Goal: Task Accomplishment & Management: Manage account settings

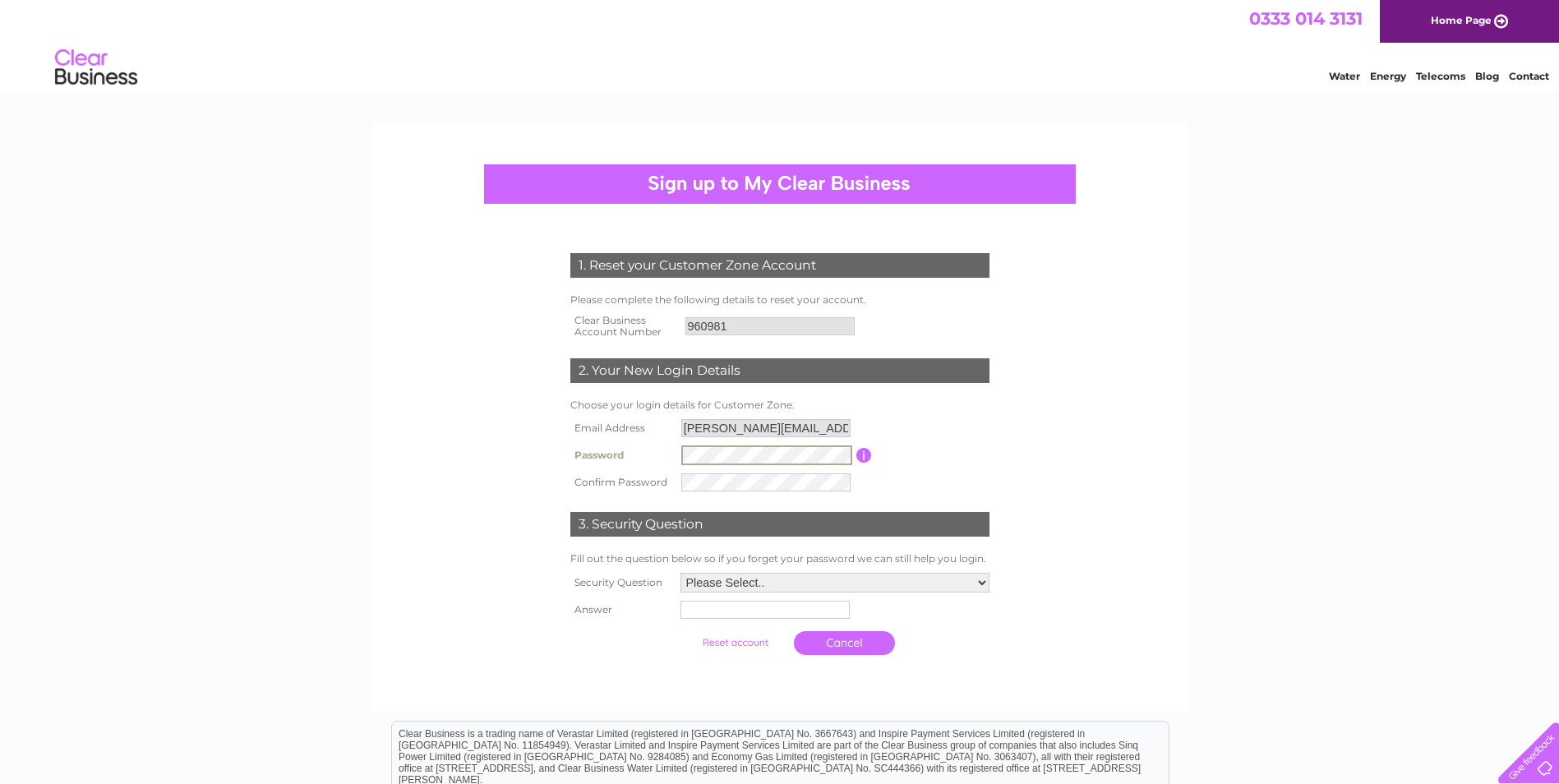
click at [874, 455] on td "Password must be at least 6 characters long" at bounding box center [933, 455] width 121 height 28
click at [868, 455] on input "button" at bounding box center [862, 454] width 16 height 15
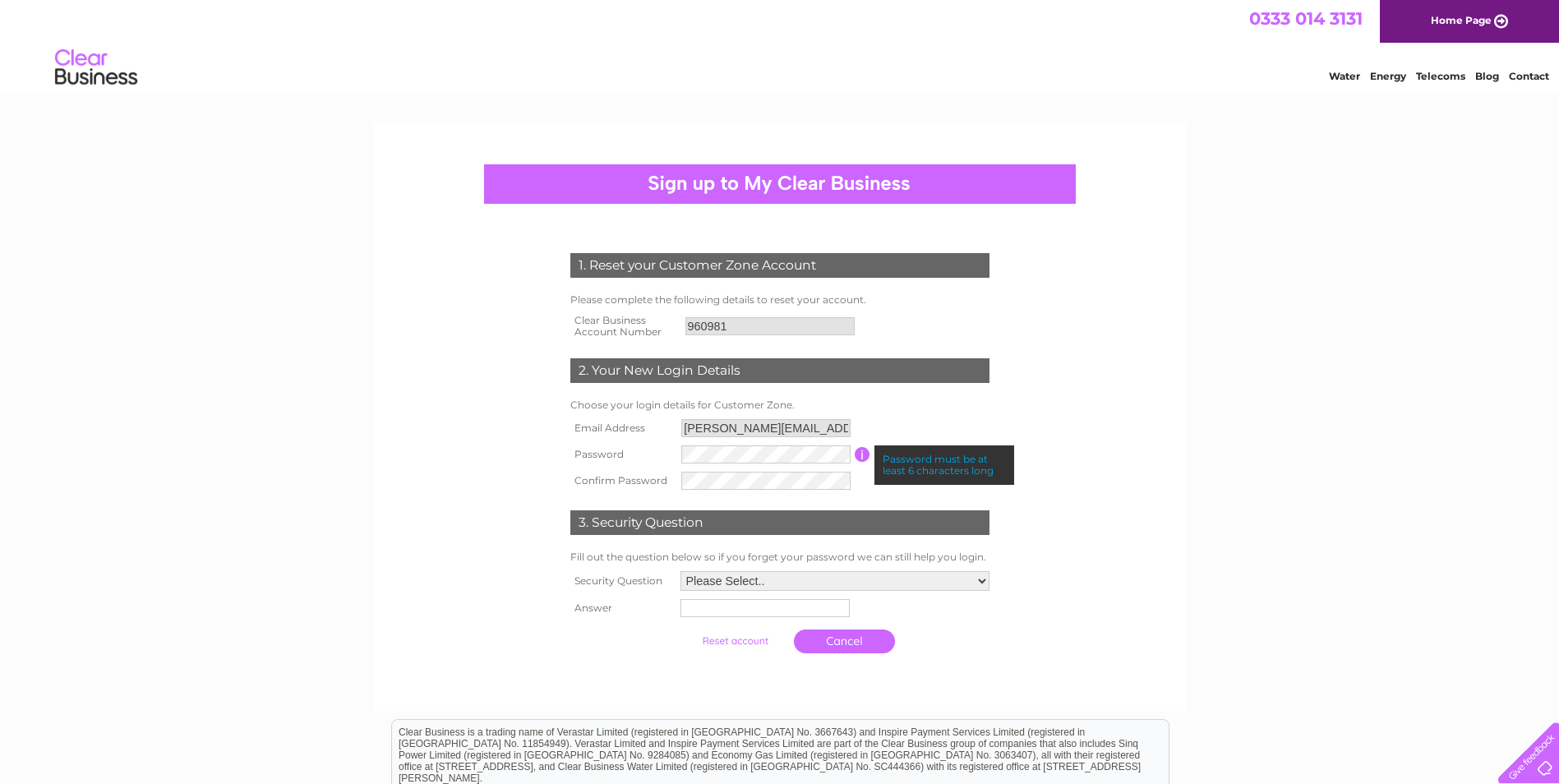
click at [868, 455] on input "button" at bounding box center [862, 454] width 16 height 15
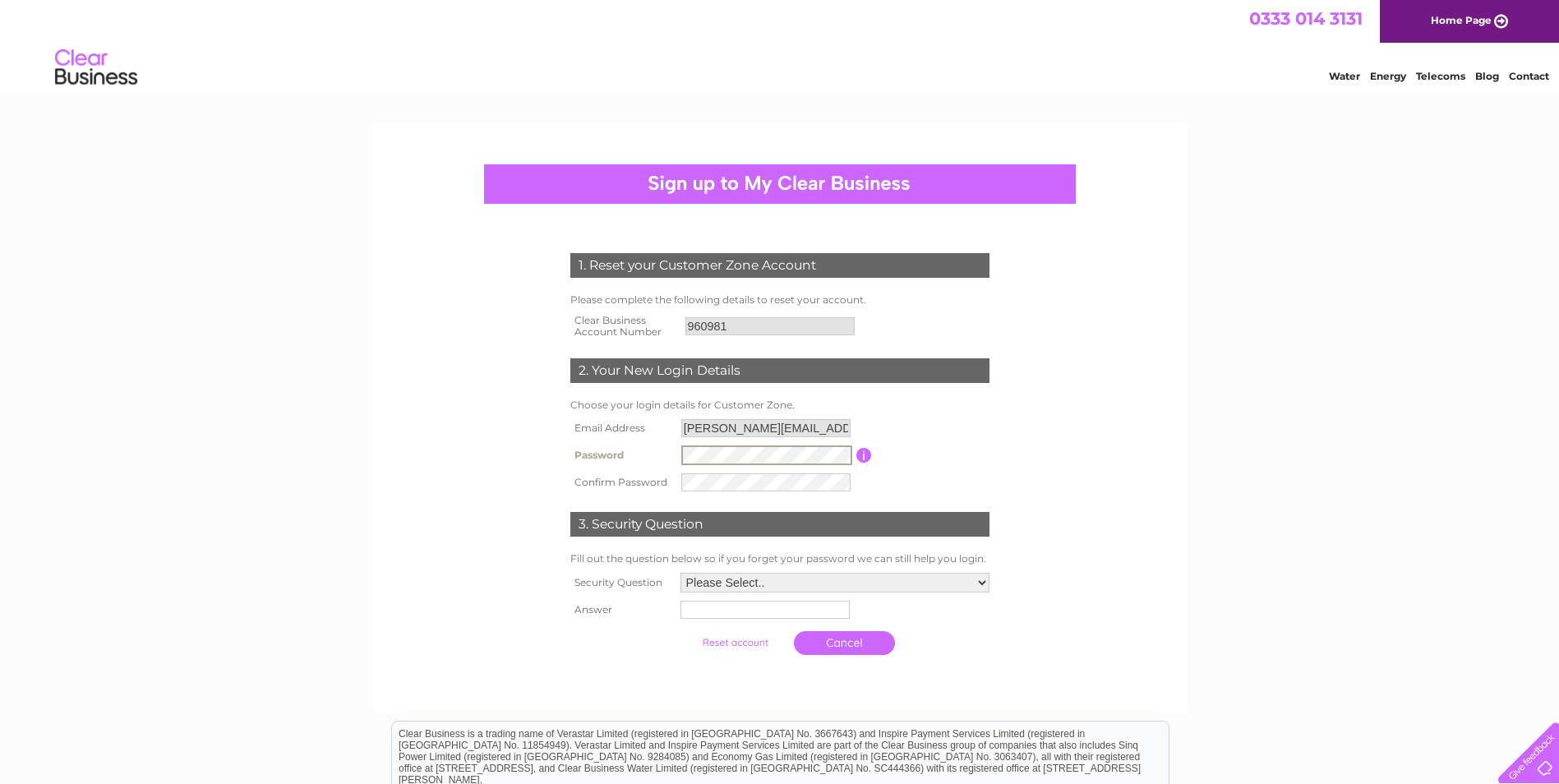
click at [553, 445] on div "1. Reset your Customer Zone Account Please complete the following details to re…" at bounding box center [780, 450] width 496 height 427
click at [1107, 440] on form "1. Reset your Customer Zone Account Please complete the following details to re…" at bounding box center [780, 458] width 782 height 476
click at [444, 452] on form "1. Reset your Customer Zone Account Please complete the following details to re…" at bounding box center [780, 458] width 782 height 476
click at [760, 584] on select "Please Select.. In what town or city was your first job? In what town or city d…" at bounding box center [835, 582] width 309 height 19
select select "4"
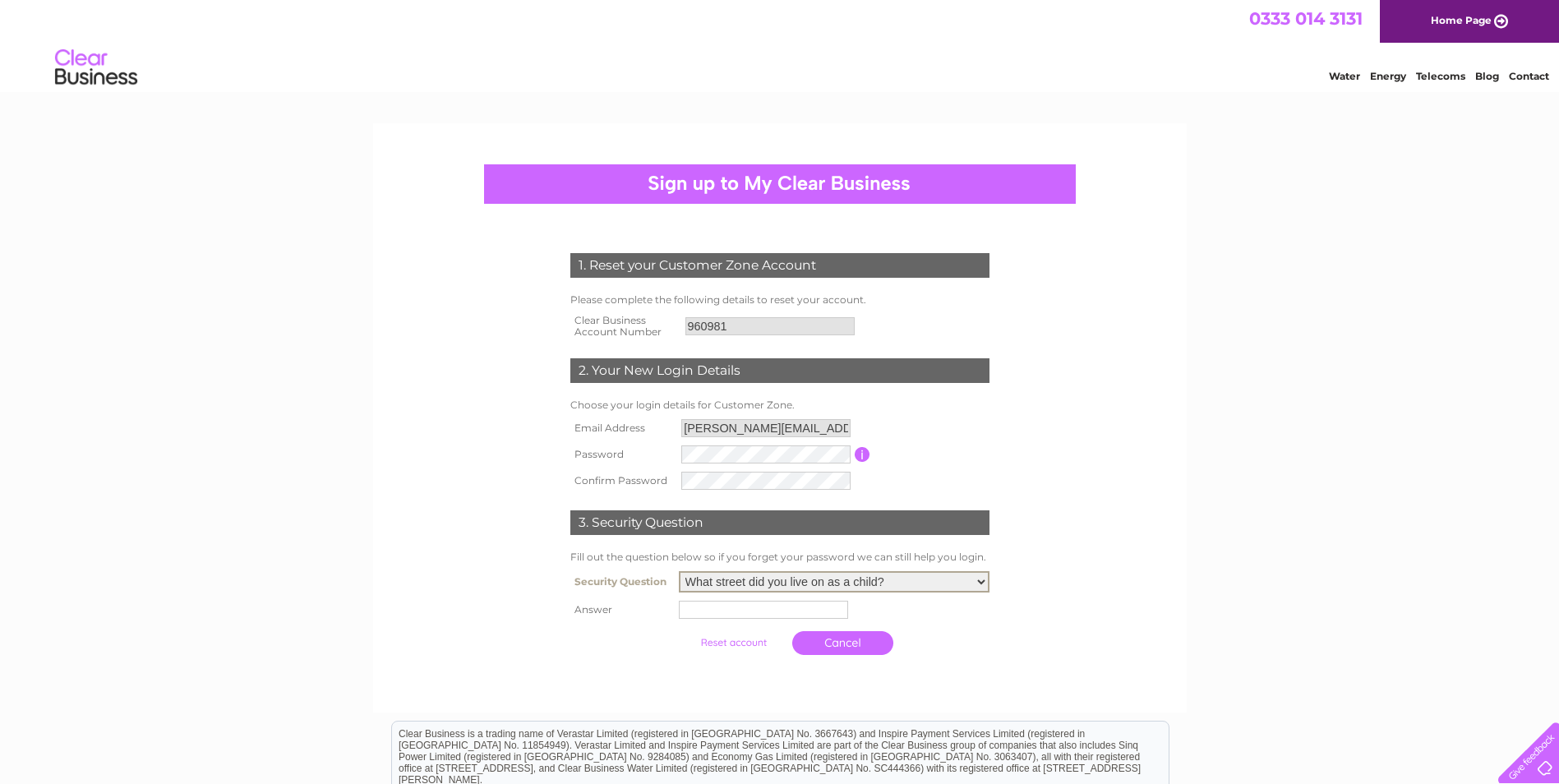
click at [679, 572] on select "Please Select.. In what town or city was your first job? In what town or city d…" at bounding box center [834, 581] width 310 height 21
click at [733, 612] on input "text" at bounding box center [766, 609] width 171 height 19
type input "Woodstreet"
click at [735, 649] on input "submit" at bounding box center [735, 641] width 101 height 23
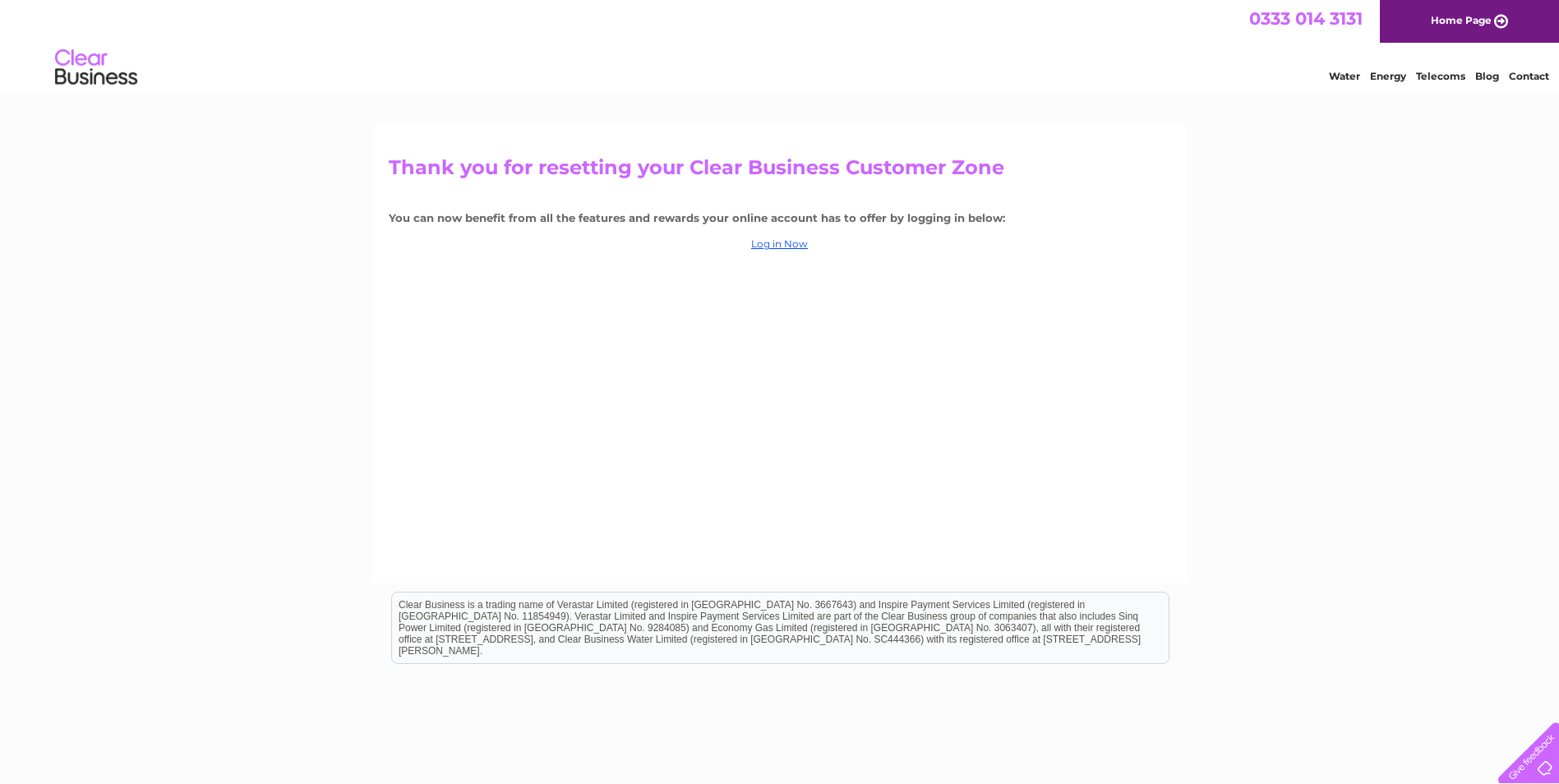
click at [802, 236] on div "Thank you for resetting your Clear Business Customer Zone You can now benefit f…" at bounding box center [780, 353] width 813 height 460
click at [794, 244] on link "Log in Now" at bounding box center [780, 243] width 57 height 12
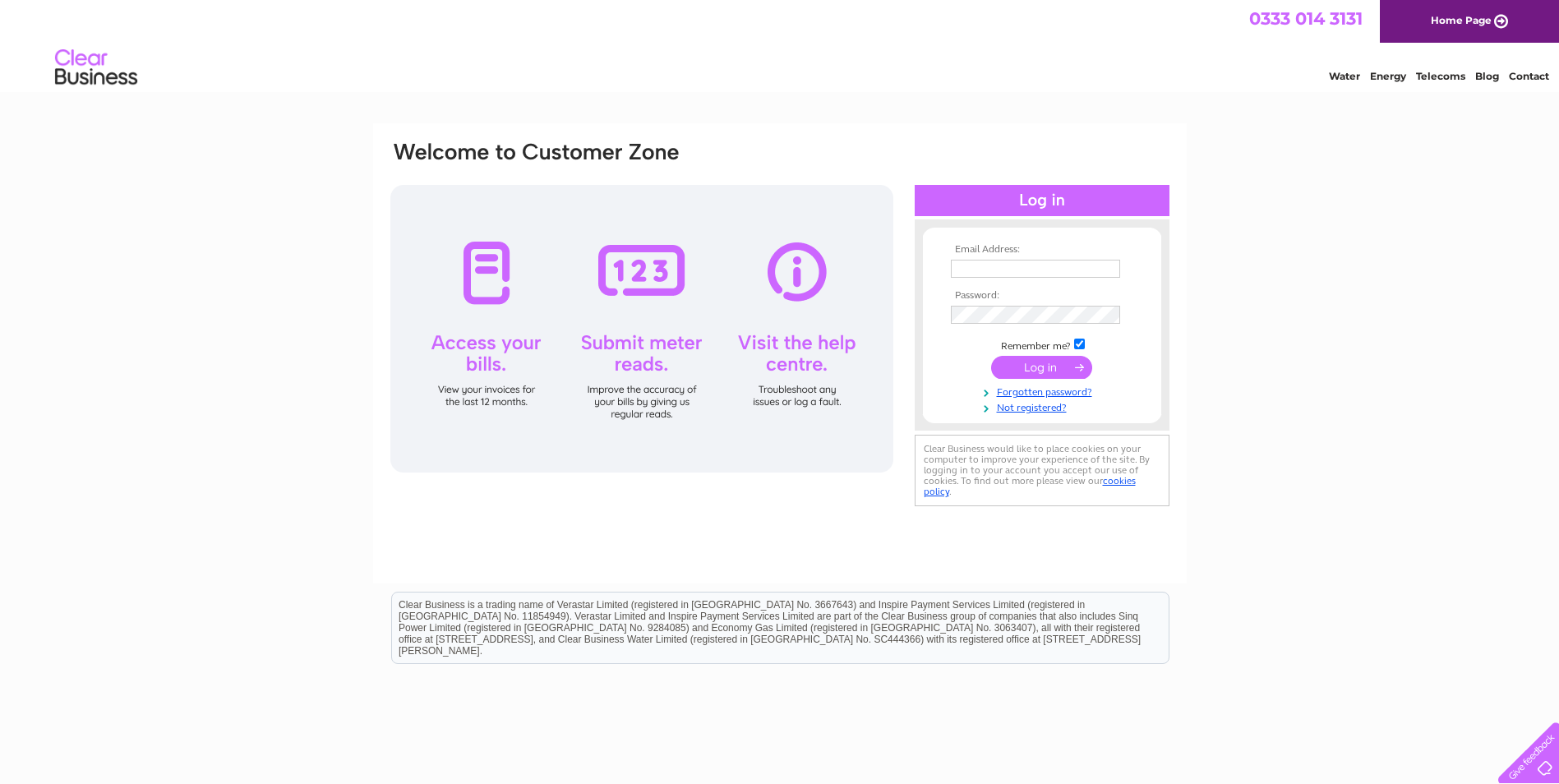
type input "[PERSON_NAME][EMAIL_ADDRESS][PERSON_NAME][DOMAIN_NAME]"
click at [1037, 376] on input "submit" at bounding box center [1042, 367] width 101 height 23
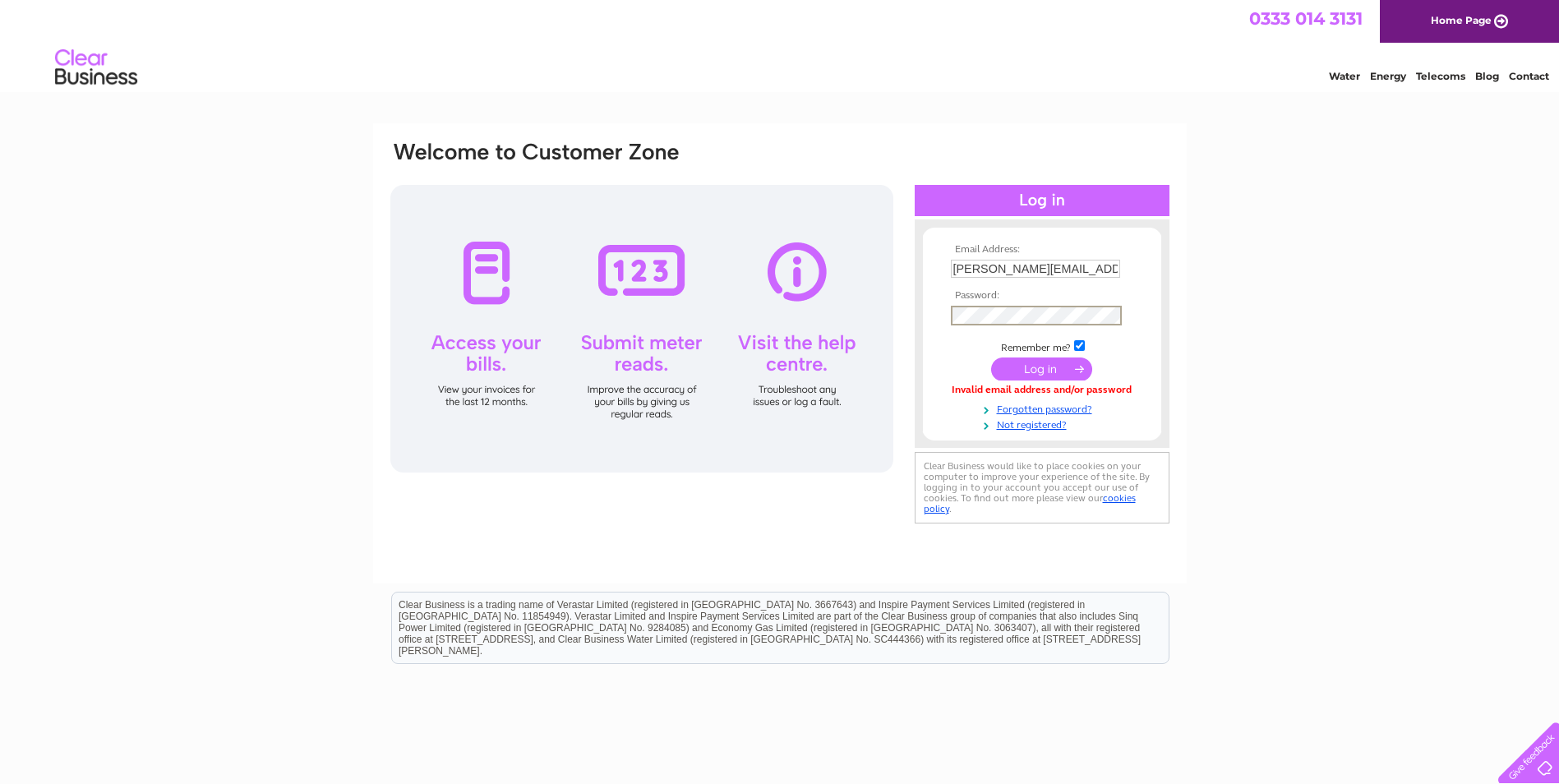
click at [701, 313] on div "Email Address: gordon.martin@doverfs.com Password:" at bounding box center [780, 333] width 782 height 388
click at [992, 357] on input "submit" at bounding box center [1042, 368] width 101 height 23
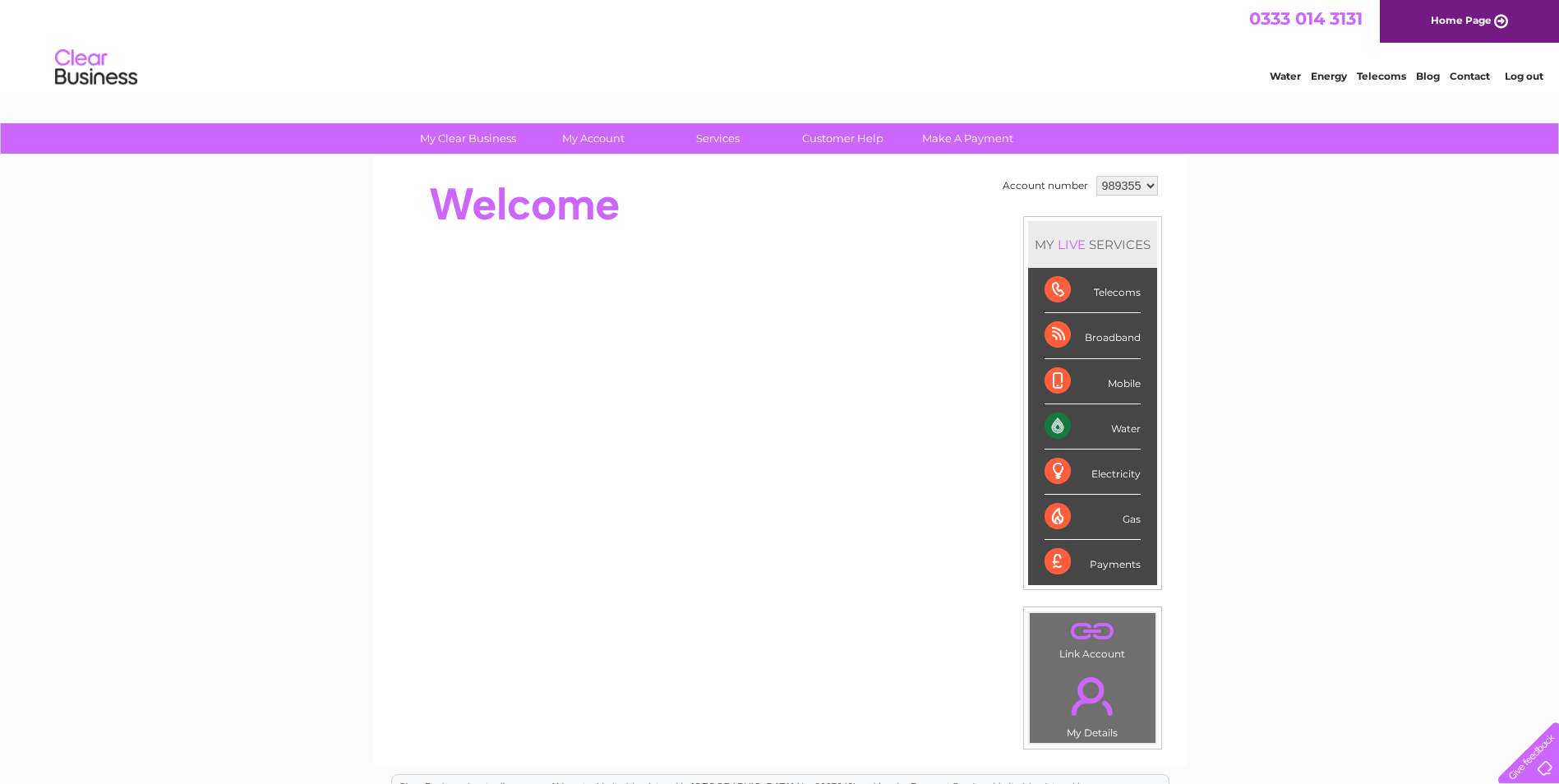
click at [1128, 185] on select "989355" at bounding box center [1127, 185] width 62 height 19
click at [1129, 185] on select "989355" at bounding box center [1127, 185] width 62 height 19
click at [1427, 506] on div "My Clear Business Login Details My Details My Preferences Link Account My Accou…" at bounding box center [780, 585] width 1559 height 924
